Goal: Task Accomplishment & Management: Manage account settings

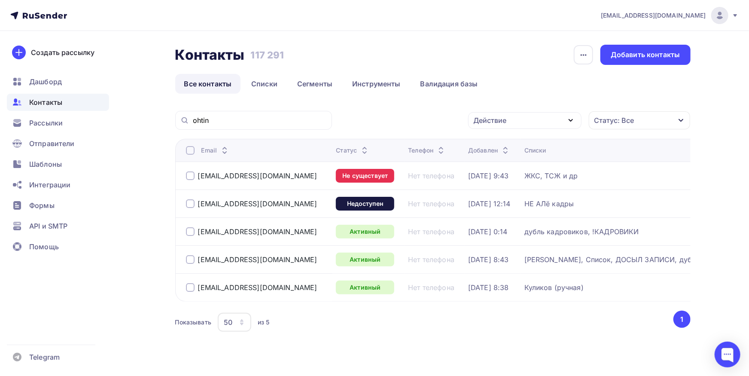
click at [191, 282] on div "[EMAIL_ADDRESS][DOMAIN_NAME]" at bounding box center [257, 288] width 143 height 14
click at [191, 290] on div at bounding box center [190, 287] width 9 height 9
click at [503, 123] on div "Действие" at bounding box center [490, 120] width 33 height 10
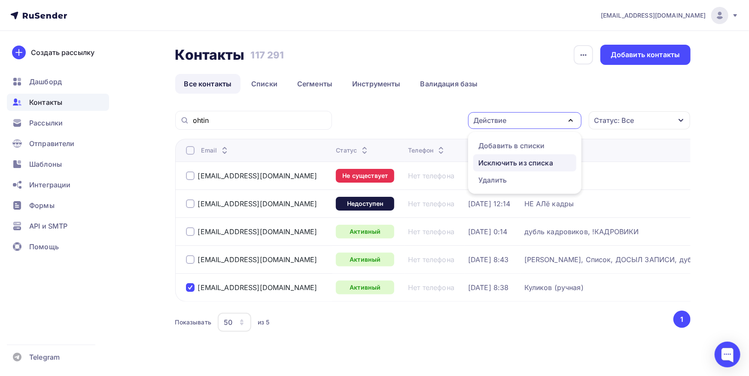
click at [494, 159] on div "Исключить из списка" at bounding box center [516, 163] width 75 height 10
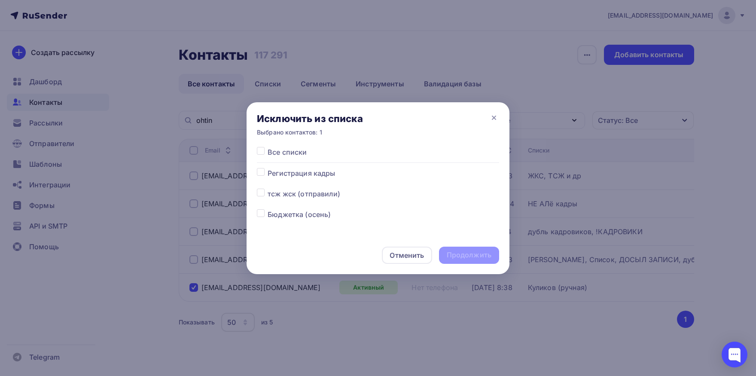
click at [268, 147] on label at bounding box center [268, 147] width 0 height 0
click at [261, 152] on input "checkbox" at bounding box center [261, 151] width 8 height 8
checkbox input "true"
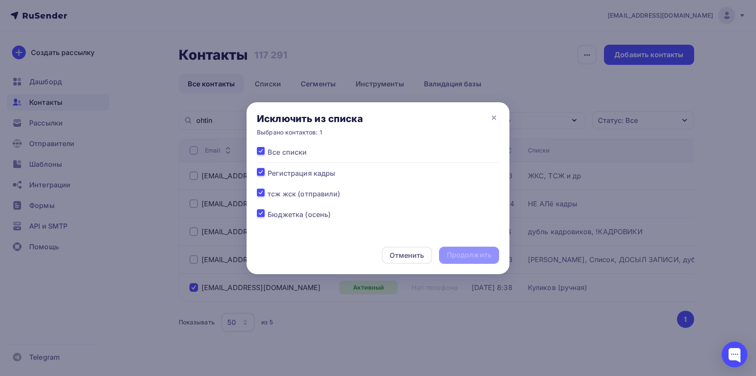
checkbox input "true"
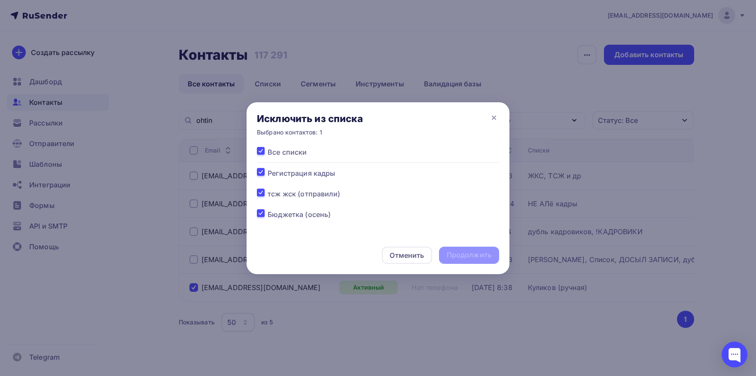
checkbox input "true"
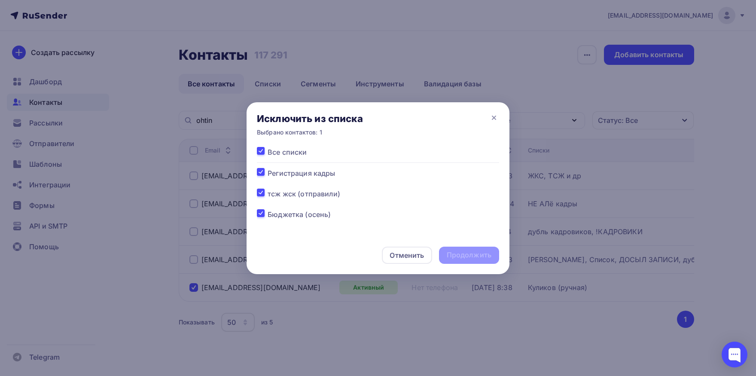
checkbox input "true"
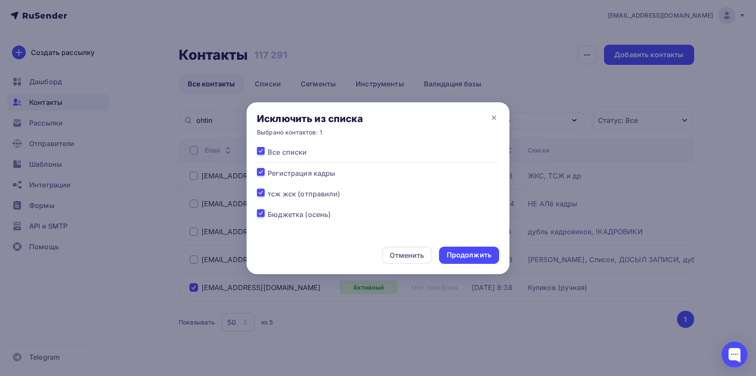
checkbox input "true"
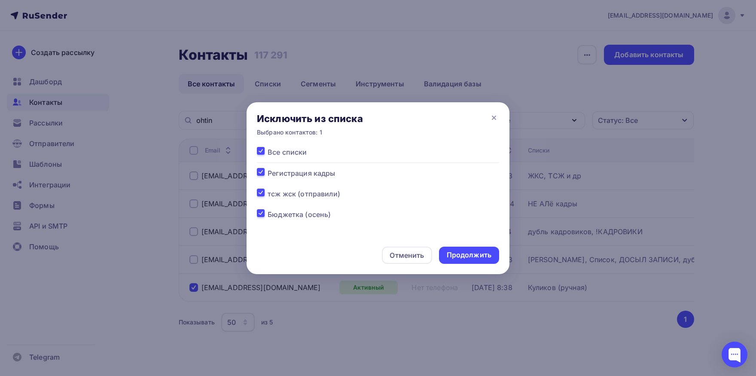
checkbox input "true"
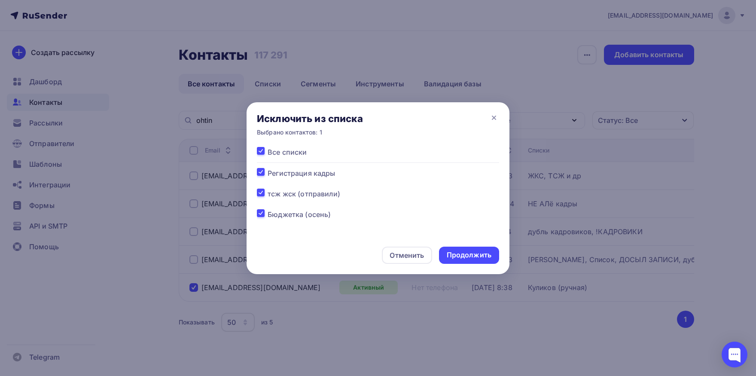
checkbox input "true"
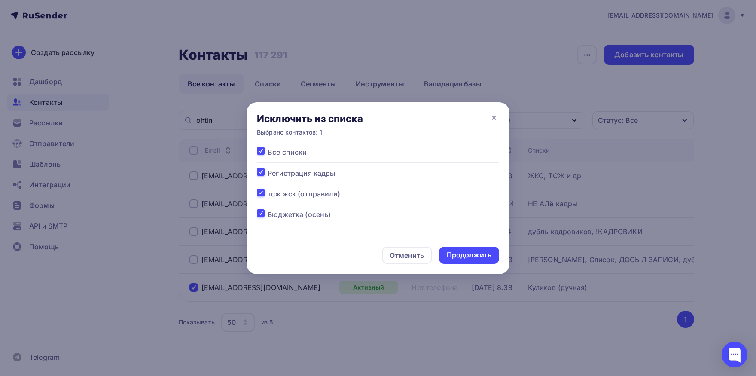
checkbox input "true"
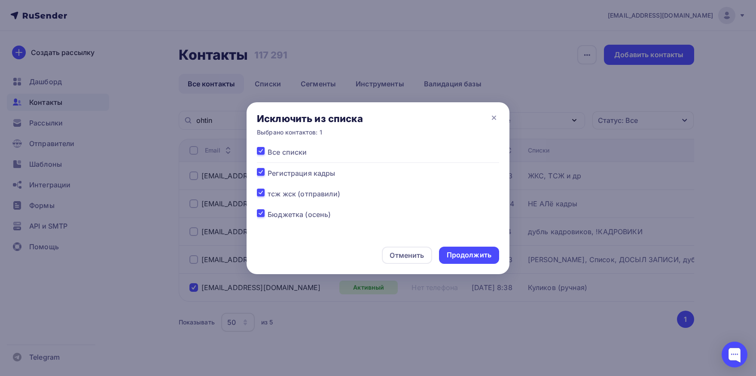
checkbox input "true"
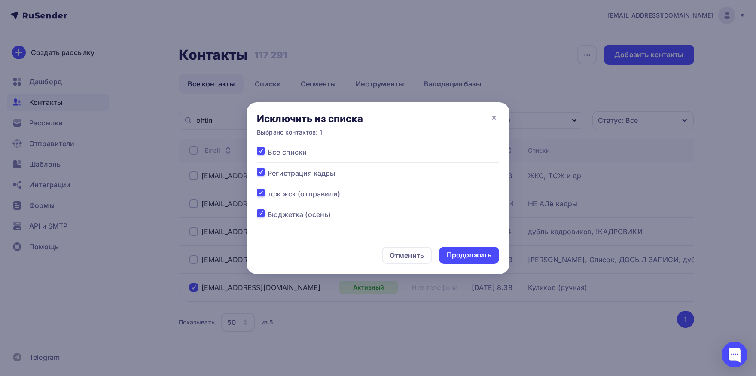
checkbox input "true"
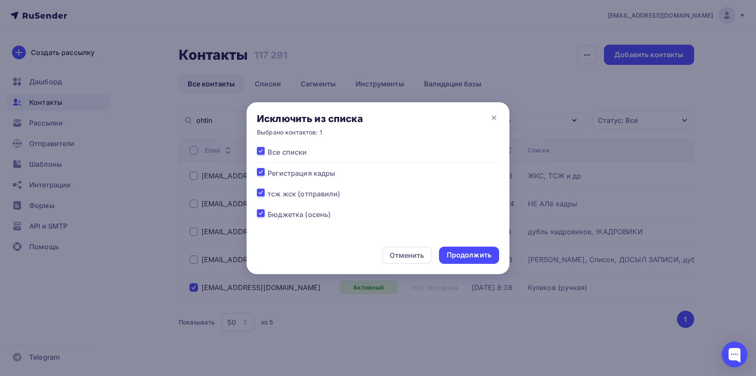
checkbox input "true"
click at [459, 256] on div "Продолжить" at bounding box center [469, 255] width 45 height 10
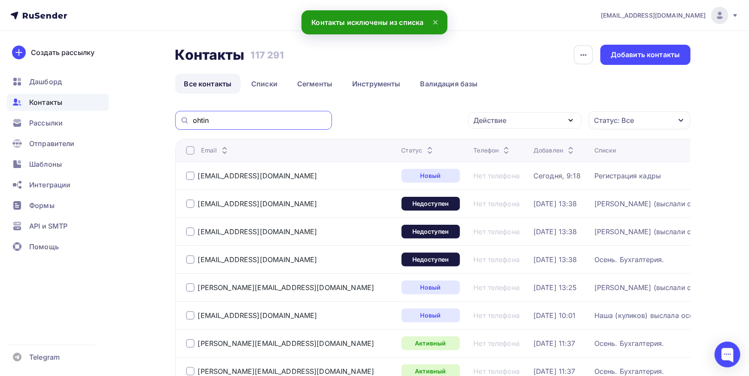
click at [287, 122] on input "ohtin" at bounding box center [260, 120] width 134 height 9
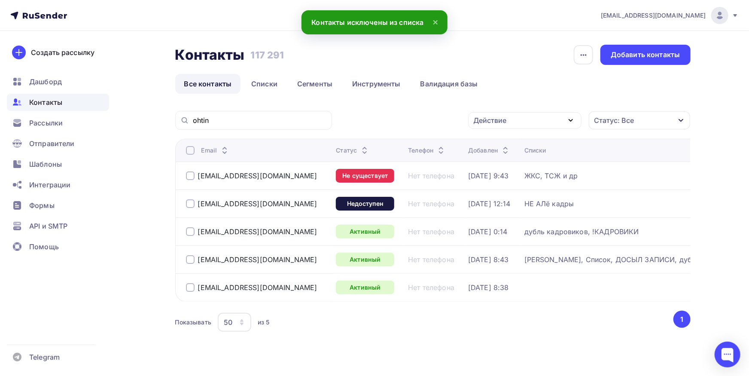
click at [192, 290] on div at bounding box center [190, 287] width 9 height 9
click at [494, 119] on div "Действие" at bounding box center [490, 120] width 33 height 10
click at [492, 143] on div "Добавить в списки" at bounding box center [512, 145] width 66 height 10
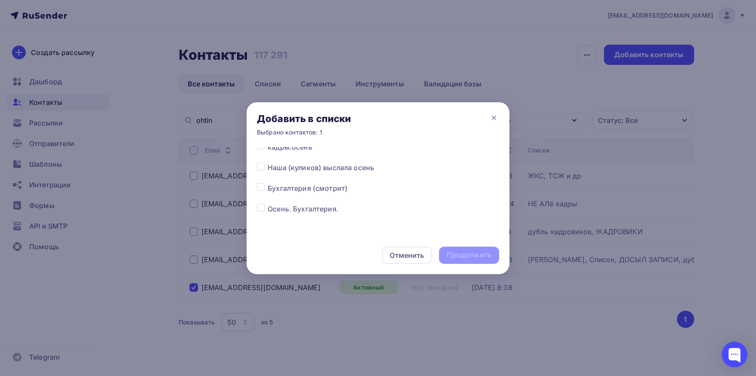
scroll to position [90, 0]
click at [268, 202] on label at bounding box center [268, 202] width 0 height 0
click at [260, 207] on input "checkbox" at bounding box center [261, 206] width 8 height 8
click at [268, 202] on label at bounding box center [268, 202] width 0 height 0
click at [262, 206] on input "checkbox" at bounding box center [261, 206] width 8 height 8
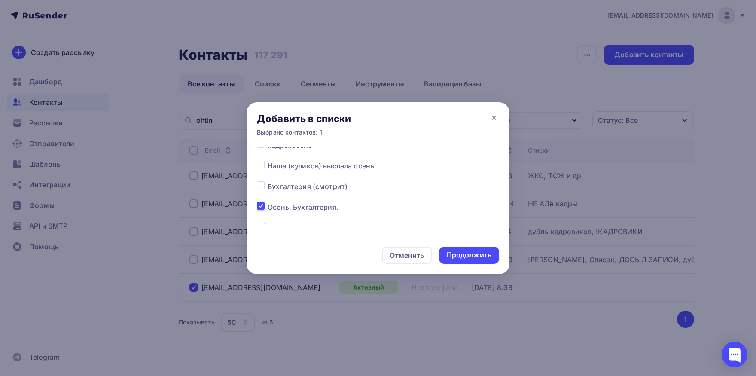
checkbox input "false"
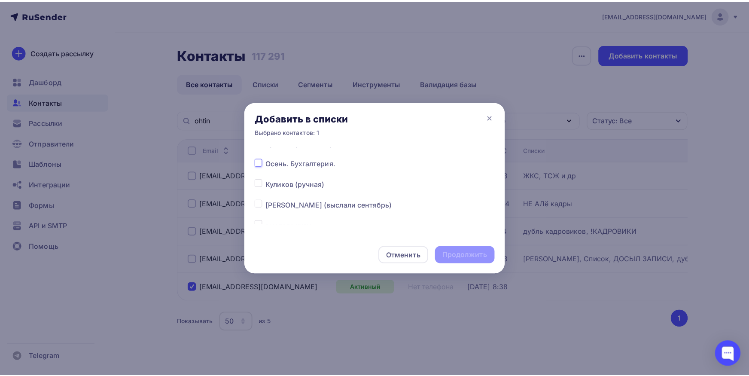
scroll to position [134, 0]
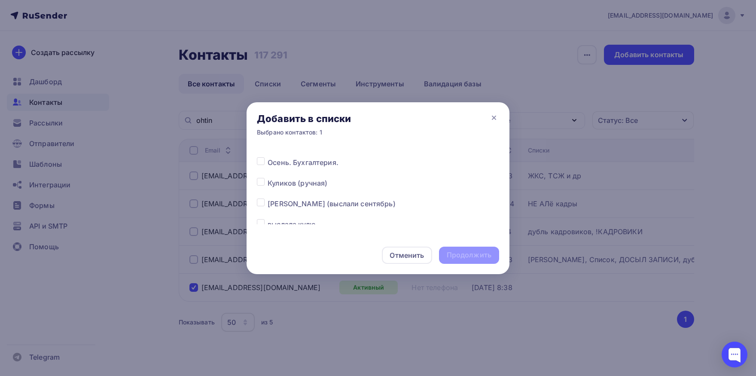
click at [260, 186] on div at bounding box center [262, 183] width 11 height 10
click at [268, 178] on label at bounding box center [268, 178] width 0 height 0
click at [260, 184] on input "checkbox" at bounding box center [261, 182] width 8 height 8
checkbox input "true"
click at [450, 254] on div "Продолжить" at bounding box center [469, 255] width 45 height 10
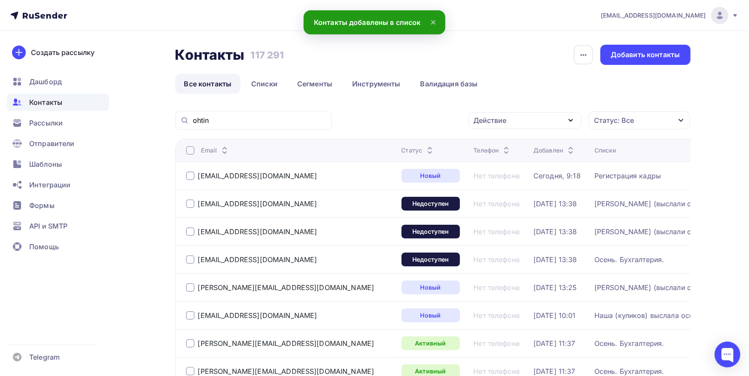
click at [269, 115] on div "ohtin" at bounding box center [253, 120] width 157 height 19
click at [265, 119] on input "ohtin" at bounding box center [260, 120] width 134 height 9
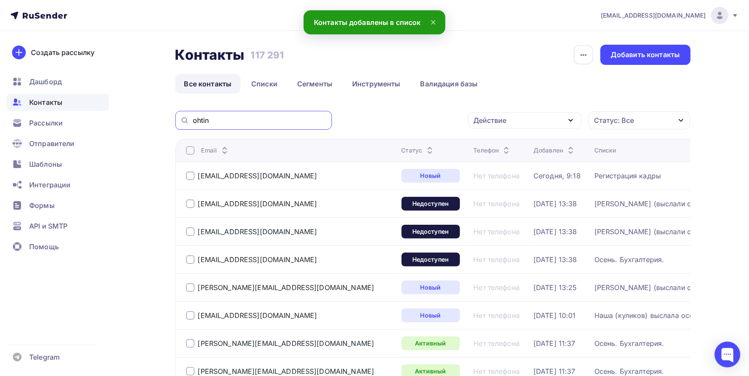
click at [265, 119] on input "ohtin" at bounding box center [260, 120] width 134 height 9
paste input "[EMAIL_ADDRESS][DOMAIN_NAME]"
type input "[PERSON_NAME][EMAIL_ADDRESS][DOMAIN_NAME]"
